Goal: Find specific page/section: Find specific page/section

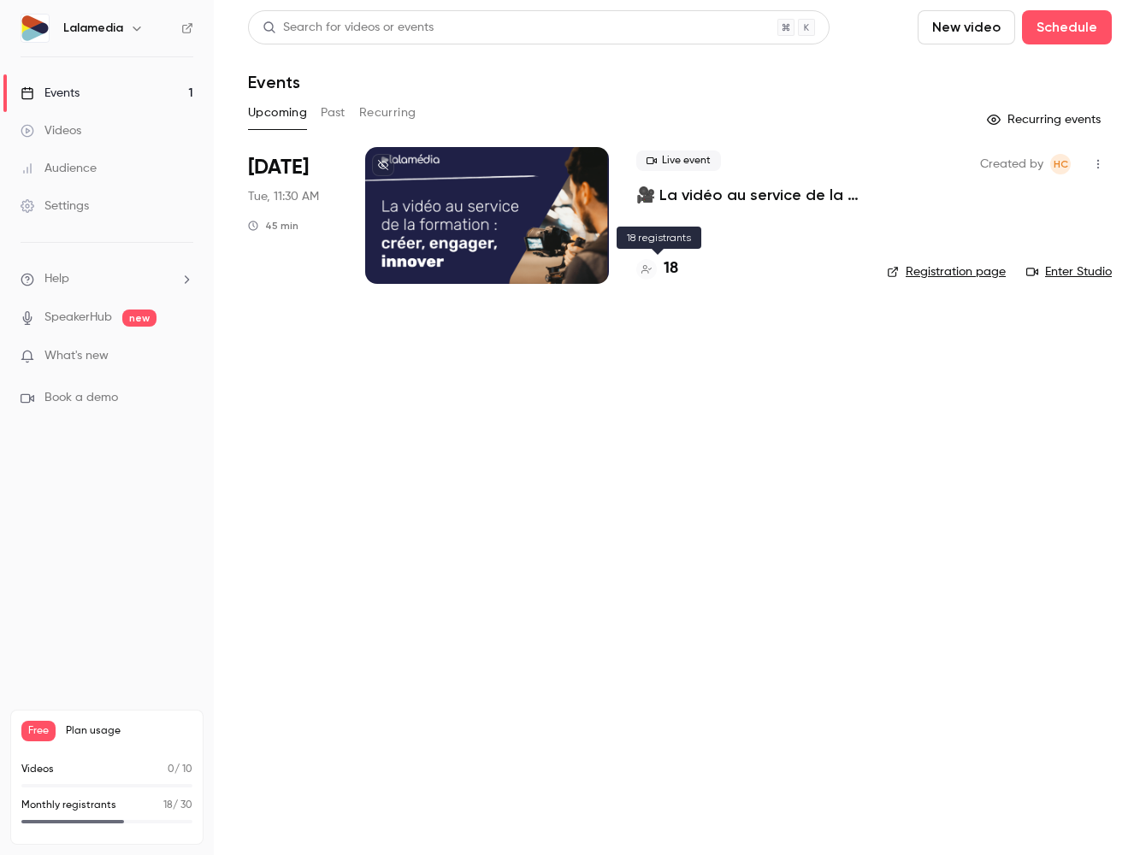
click at [668, 269] on h4 "18" at bounding box center [671, 268] width 15 height 23
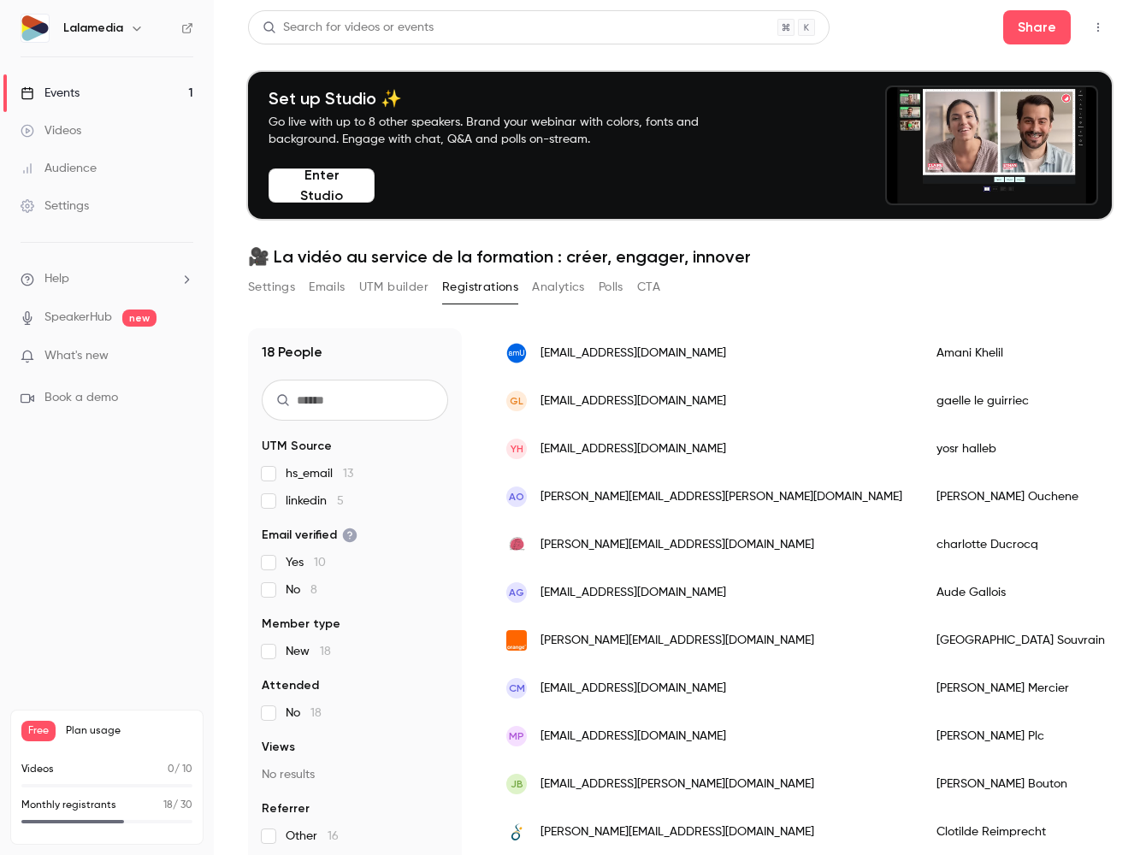
scroll to position [341, 0]
